Goal: Information Seeking & Learning: Learn about a topic

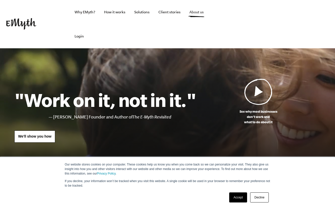
click at [198, 13] on link "About us" at bounding box center [196, 12] width 22 height 24
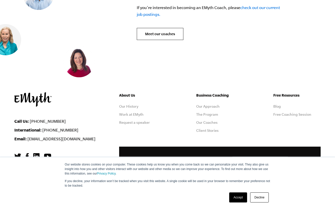
scroll to position [2073, 0]
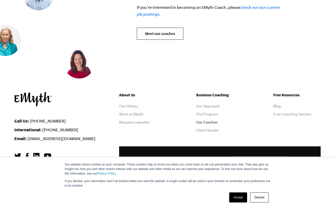
click at [204, 120] on link "Our Coaches" at bounding box center [206, 122] width 21 height 4
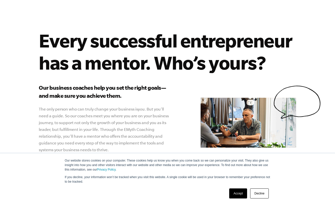
scroll to position [84, 0]
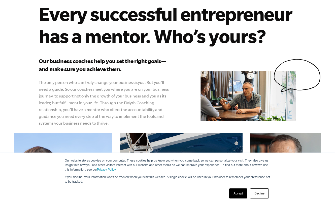
click at [263, 191] on link "Decline" at bounding box center [259, 194] width 19 height 10
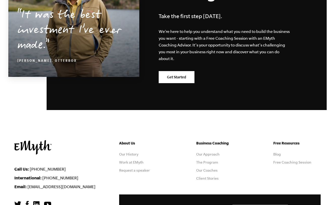
scroll to position [905, 0]
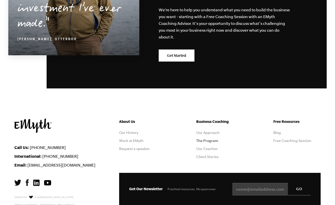
click at [204, 139] on link "The Program" at bounding box center [207, 141] width 22 height 4
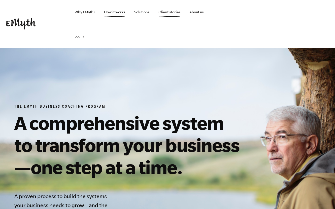
click at [169, 11] on link "Client stories" at bounding box center [169, 12] width 30 height 24
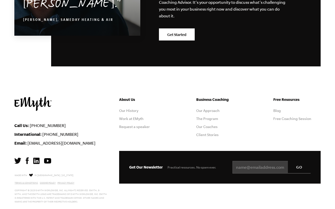
scroll to position [659, 0]
